Goal: Complete application form: Complete application form

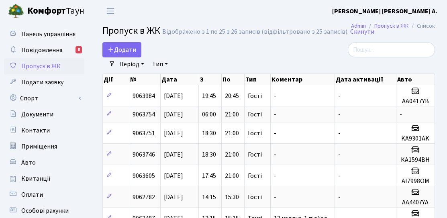
select select "25"
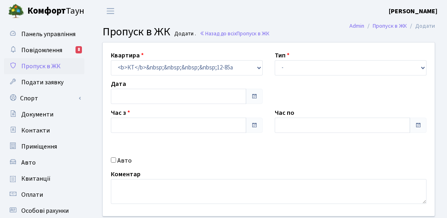
type input "[DATE]"
type input "18:15"
type input "19:30"
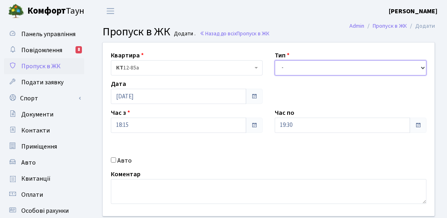
click at [310, 69] on select "- Доставка Таксі Гості Сервіс" at bounding box center [351, 67] width 152 height 15
select select "3"
click at [275, 60] on select "- Доставка Таксі Гості Сервіс" at bounding box center [351, 67] width 152 height 15
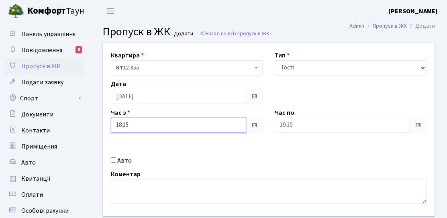
click at [167, 123] on input "18:15" at bounding box center [178, 125] width 135 height 15
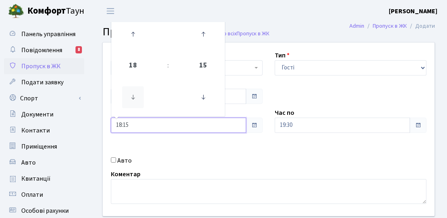
click at [133, 92] on icon at bounding box center [133, 97] width 22 height 22
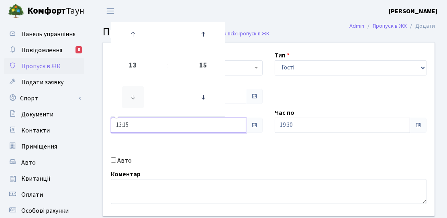
click at [133, 92] on icon at bounding box center [133, 97] width 22 height 22
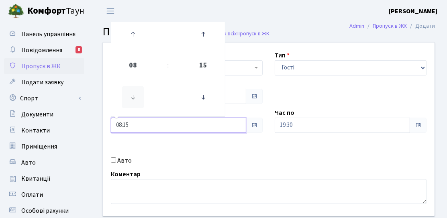
click at [133, 92] on icon at bounding box center [133, 97] width 22 height 22
click at [135, 92] on icon at bounding box center [133, 97] width 22 height 22
click at [215, 99] on link at bounding box center [203, 97] width 24 height 29
type input "06:00"
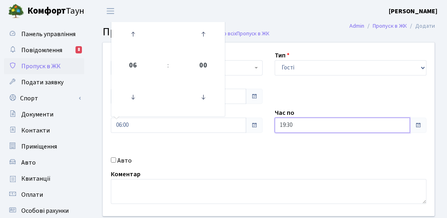
click at [285, 121] on input "19:30" at bounding box center [342, 125] width 135 height 15
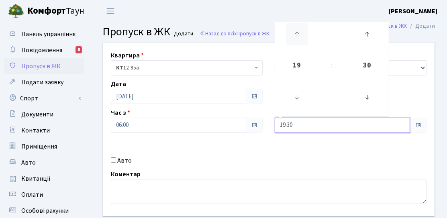
click at [293, 39] on icon at bounding box center [297, 34] width 22 height 22
click at [367, 97] on icon at bounding box center [367, 97] width 22 height 22
click at [373, 98] on icon at bounding box center [367, 97] width 22 height 22
type input "21:00"
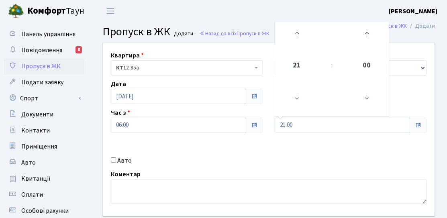
click at [399, 93] on div "Квартира <b>КТ</b>&nbsp;&nbsp;&nbsp;&nbsp;12-85а КТ 12-85а Тип - Доставка Таксі…" at bounding box center [269, 130] width 344 height 174
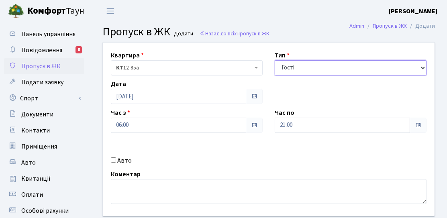
click at [362, 68] on select "- Доставка Таксі Гості Сервіс" at bounding box center [351, 67] width 152 height 15
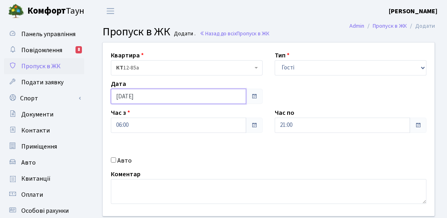
click at [199, 97] on input "[DATE]" at bounding box center [178, 96] width 135 height 15
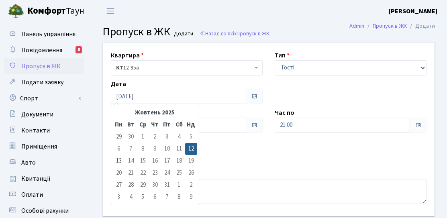
click at [112, 161] on div "« Жовтень 2025 » Пн Вт Ср Чт Пт Сб Нд 29 30 1 2 3 4 5 6 7 8 9 10 11 12 13 14 15…" at bounding box center [155, 155] width 88 height 100
click at [117, 159] on td "13" at bounding box center [119, 161] width 12 height 12
type input "13.10.2025"
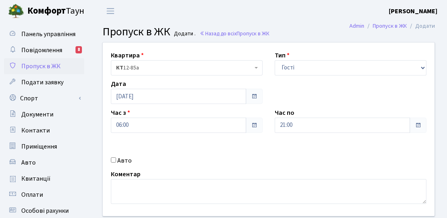
scroll to position [40, 0]
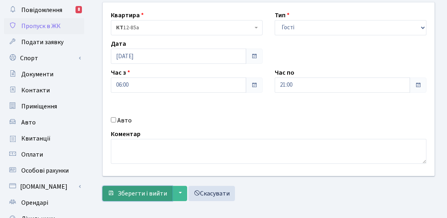
click at [131, 186] on button "Зберегти і вийти" at bounding box center [137, 193] width 70 height 15
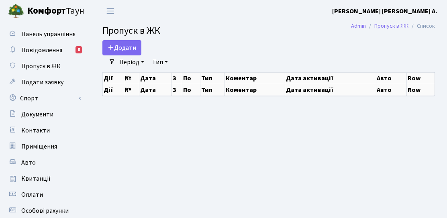
select select "25"
